Goal: Find specific page/section: Locate a particular part of the current website

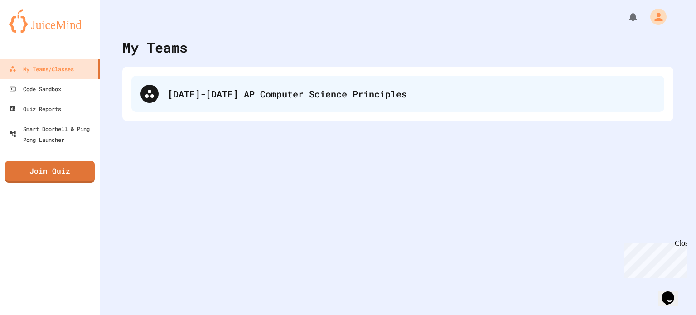
click at [316, 97] on div "[DATE]-[DATE] AP Computer Science Principles" at bounding box center [412, 94] width 488 height 14
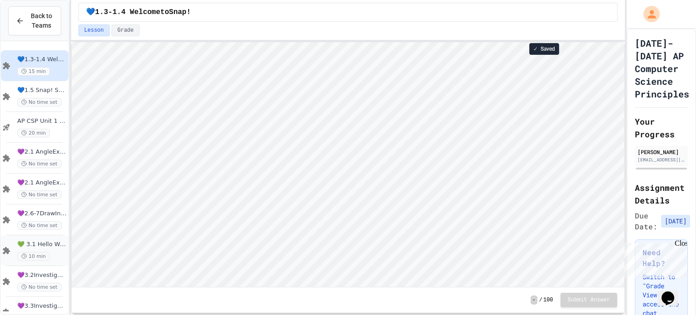
scroll to position [53, 0]
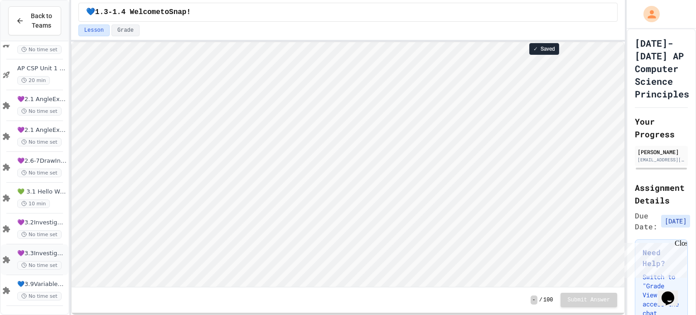
click at [41, 253] on span "💜3.3InvestigateCreateVars(A:GraphOrg)" at bounding box center [41, 254] width 49 height 8
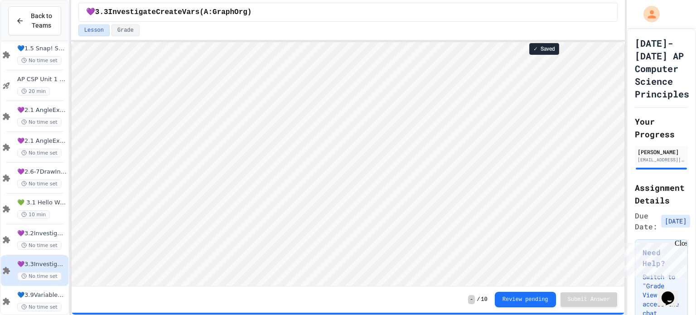
scroll to position [0, 0]
